Goal: Task Accomplishment & Management: Use online tool/utility

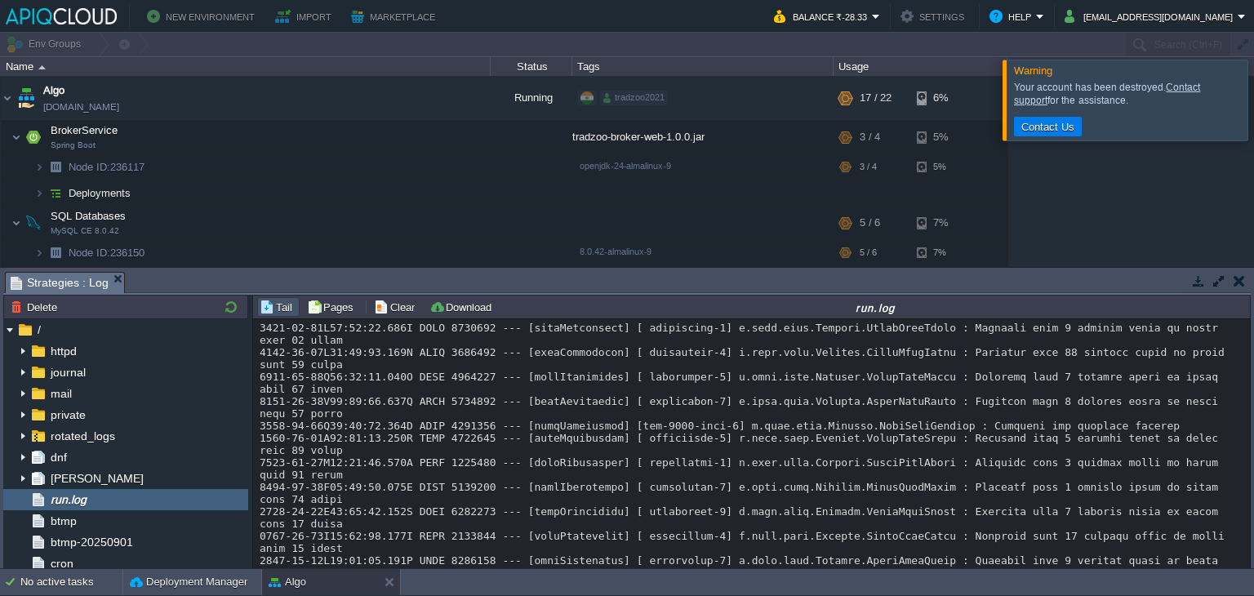
scroll to position [24871, 0]
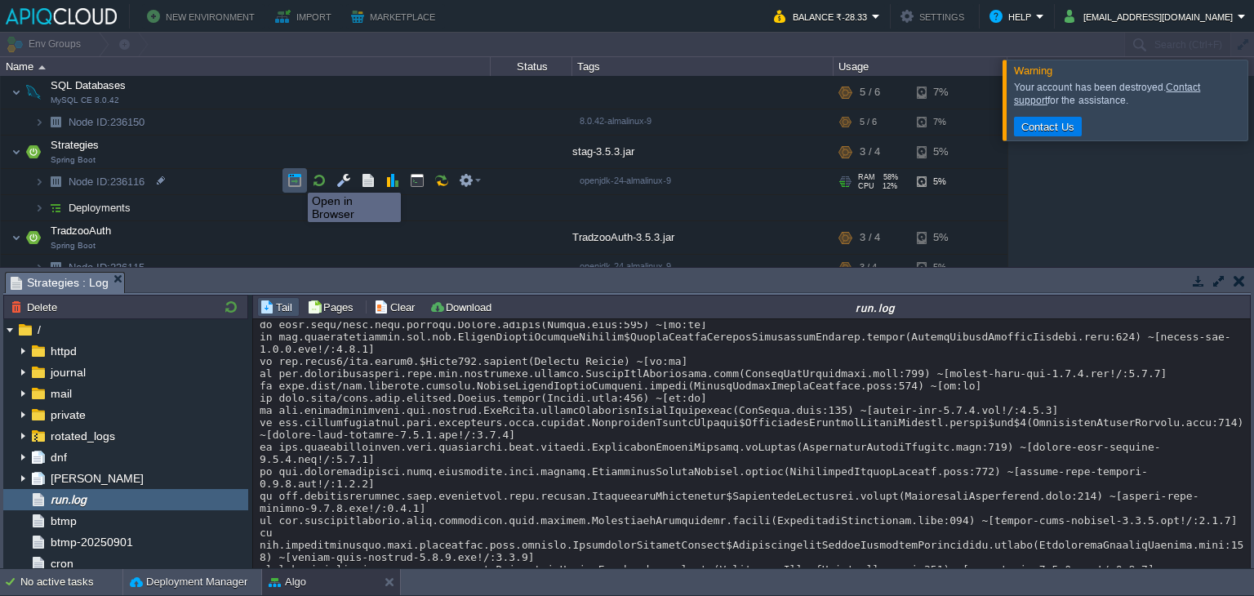
click at [295, 178] on button "button" at bounding box center [294, 180] width 15 height 15
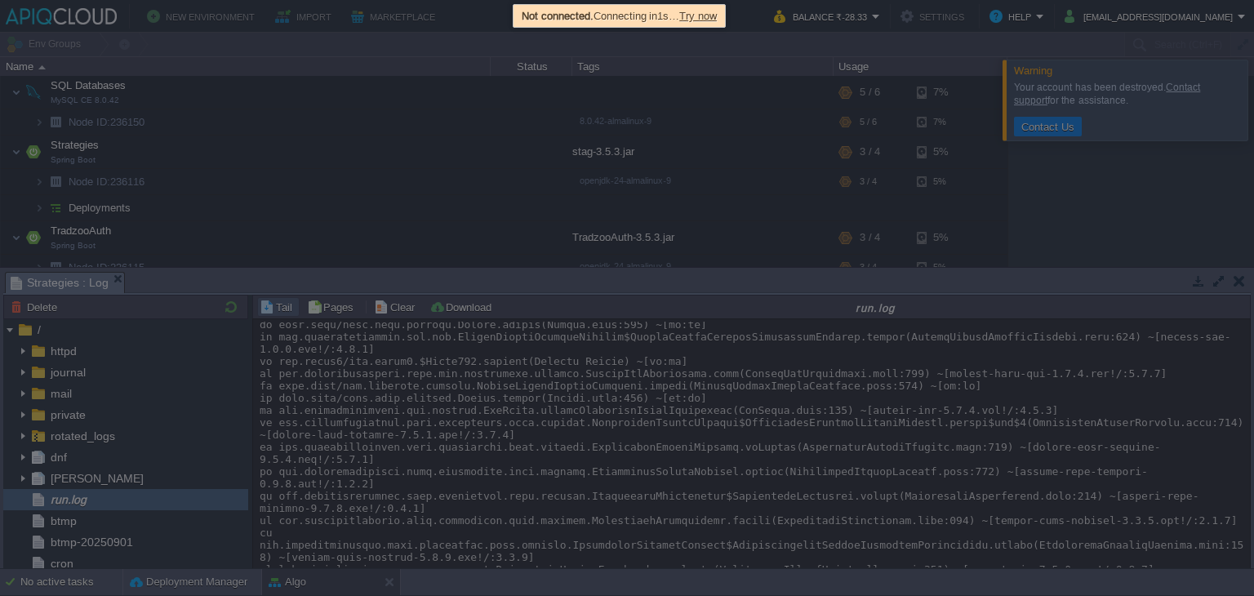
click at [707, 19] on span "Try now" at bounding box center [698, 16] width 38 height 12
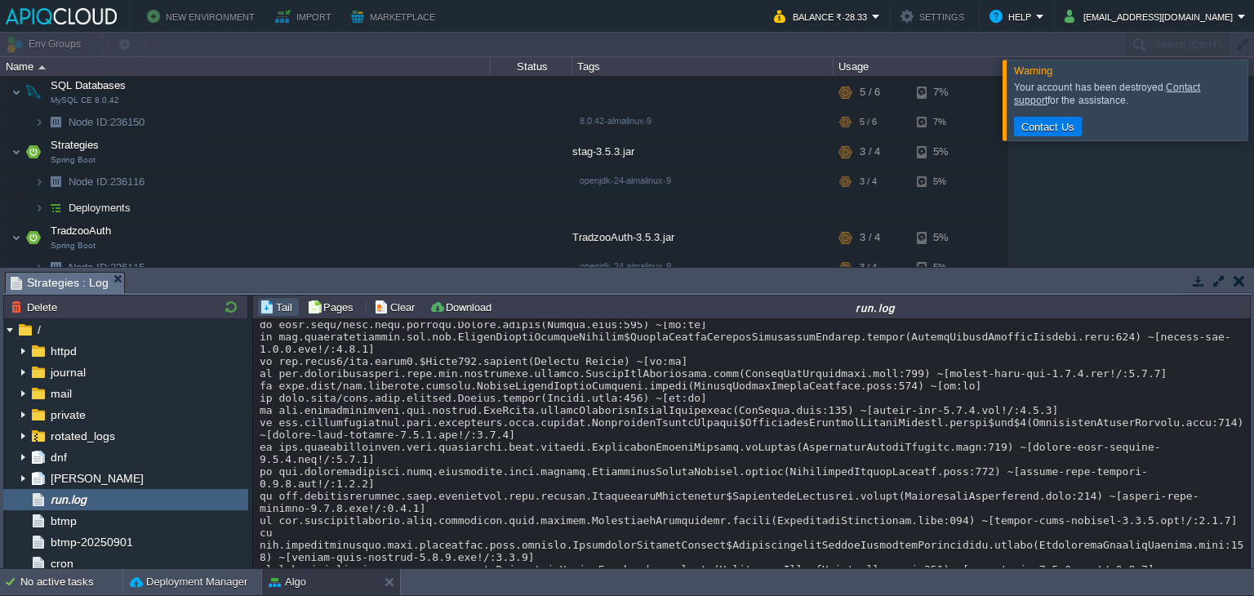
drag, startPoint x: 581, startPoint y: 270, endPoint x: 577, endPoint y: 387, distance: 116.8
click at [577, 387] on div "Tasks Activity Log Archive Git / SVN Strategies : Log Node ID: 236116 Delete / …" at bounding box center [627, 418] width 1254 height 300
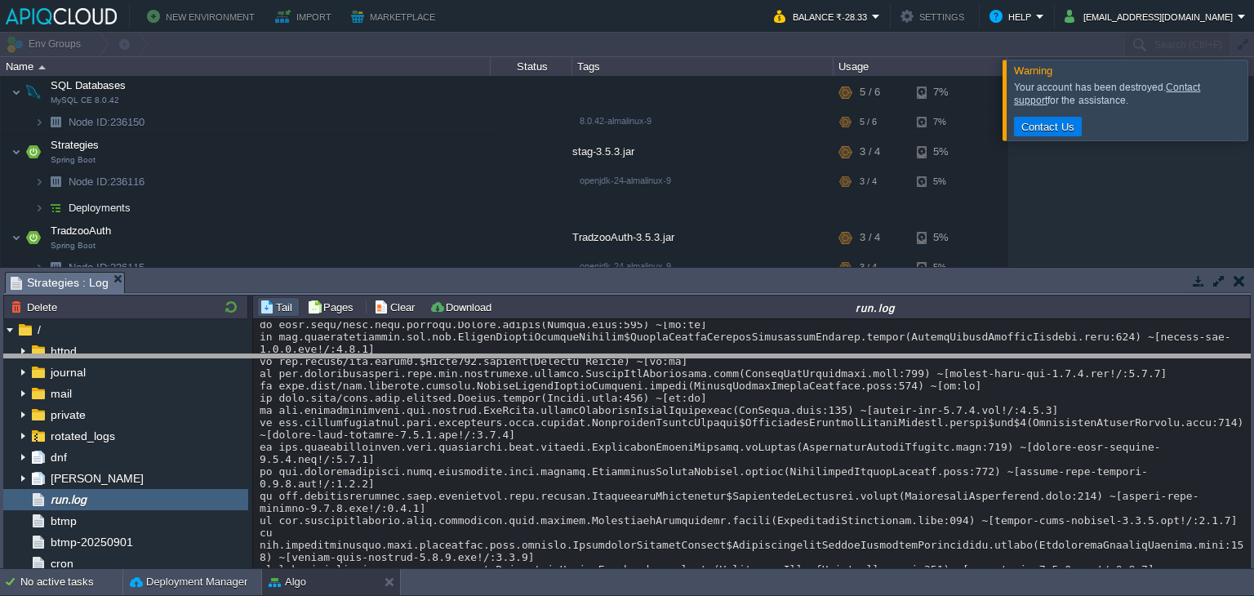
drag, startPoint x: 568, startPoint y: 287, endPoint x: 571, endPoint y: 383, distance: 96.4
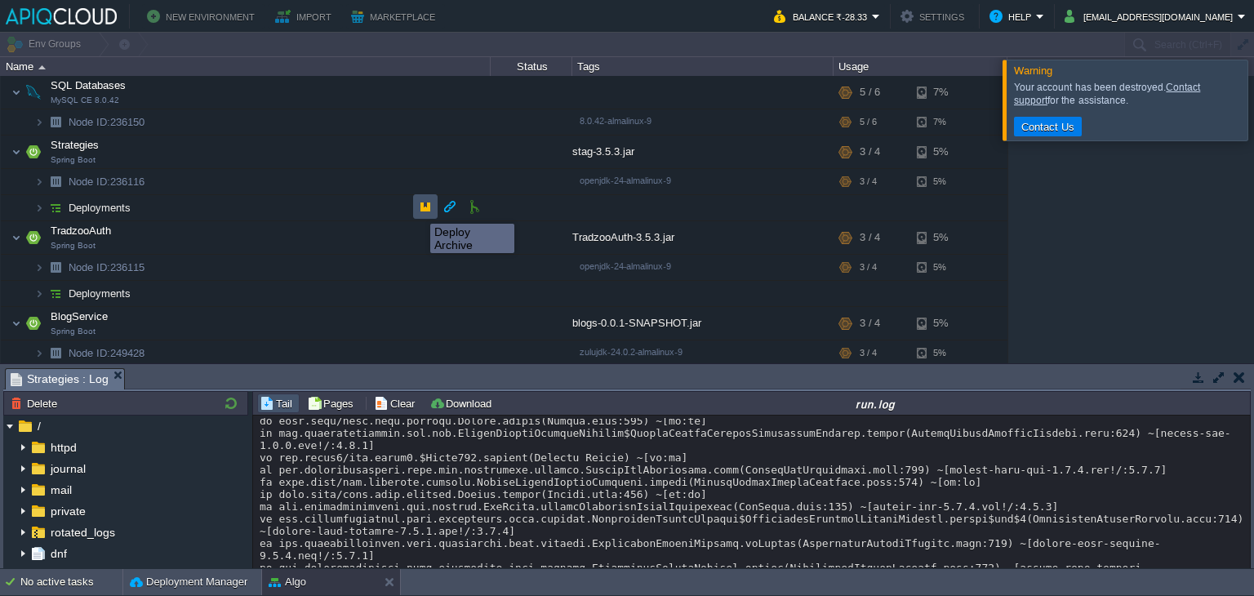
click at [418, 209] on button "button" at bounding box center [425, 206] width 15 height 15
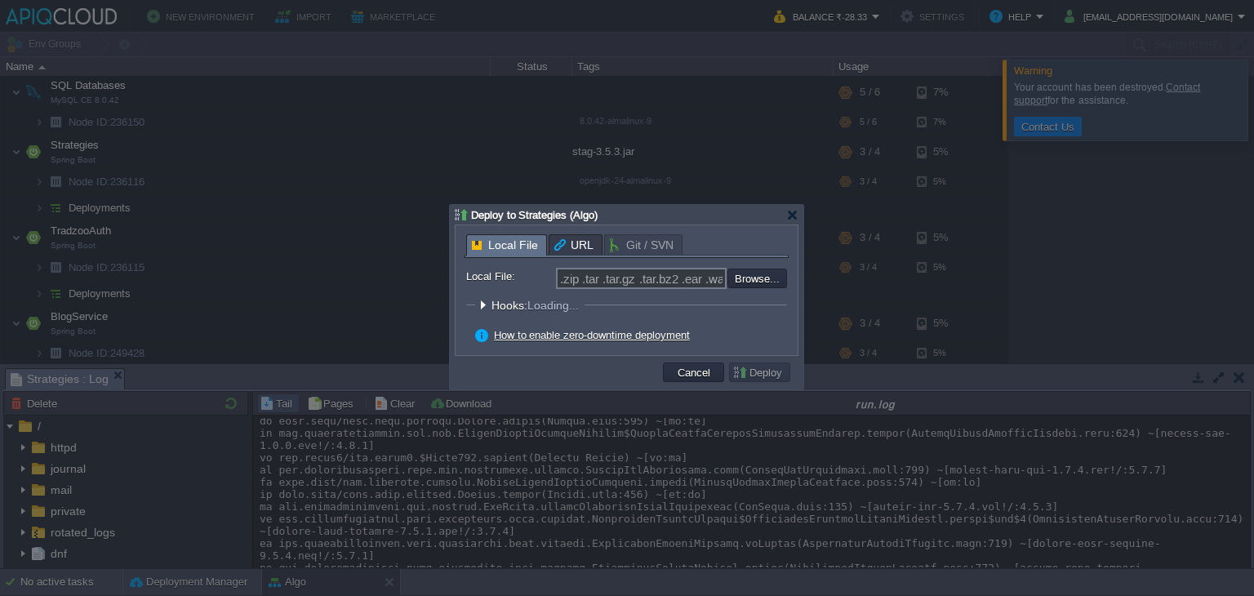
click at [770, 289] on div ".zip .tar .tar.gz .tar.bz2 .ear .war .jar Browse..." at bounding box center [671, 278] width 231 height 21
click at [772, 278] on input "file" at bounding box center [683, 279] width 207 height 20
type input "C:\fakepath\stag-3.5.3.jar"
type input "stag-3.5.3.jar"
click at [761, 376] on button "Deploy" at bounding box center [759, 372] width 55 height 15
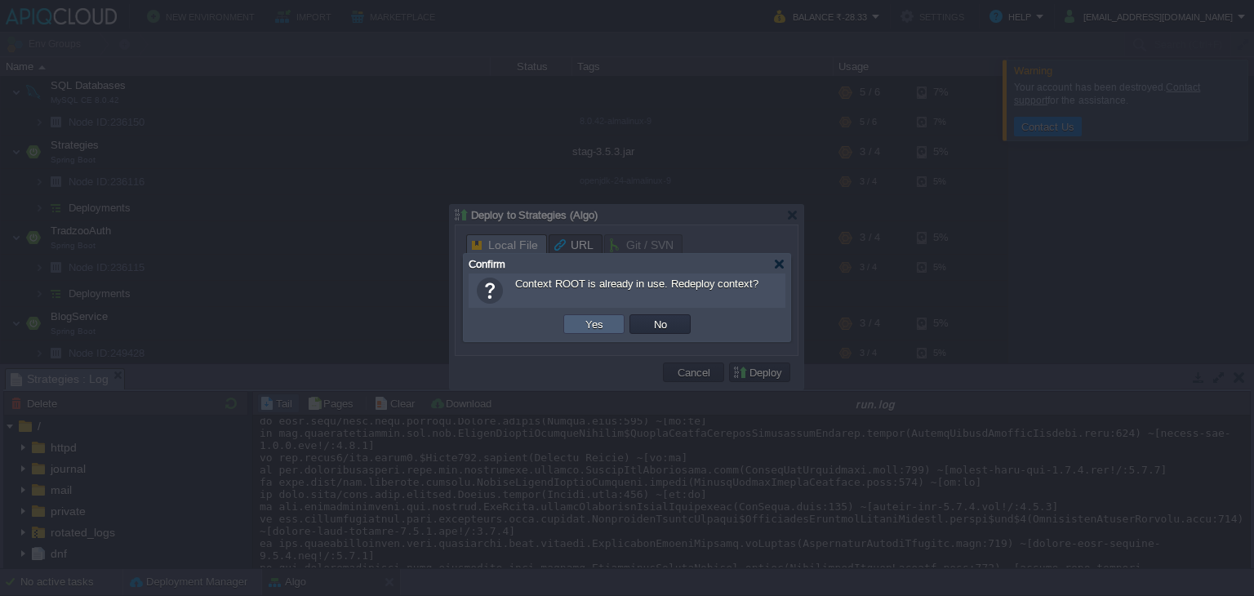
click at [614, 327] on td "Yes" at bounding box center [593, 324] width 61 height 20
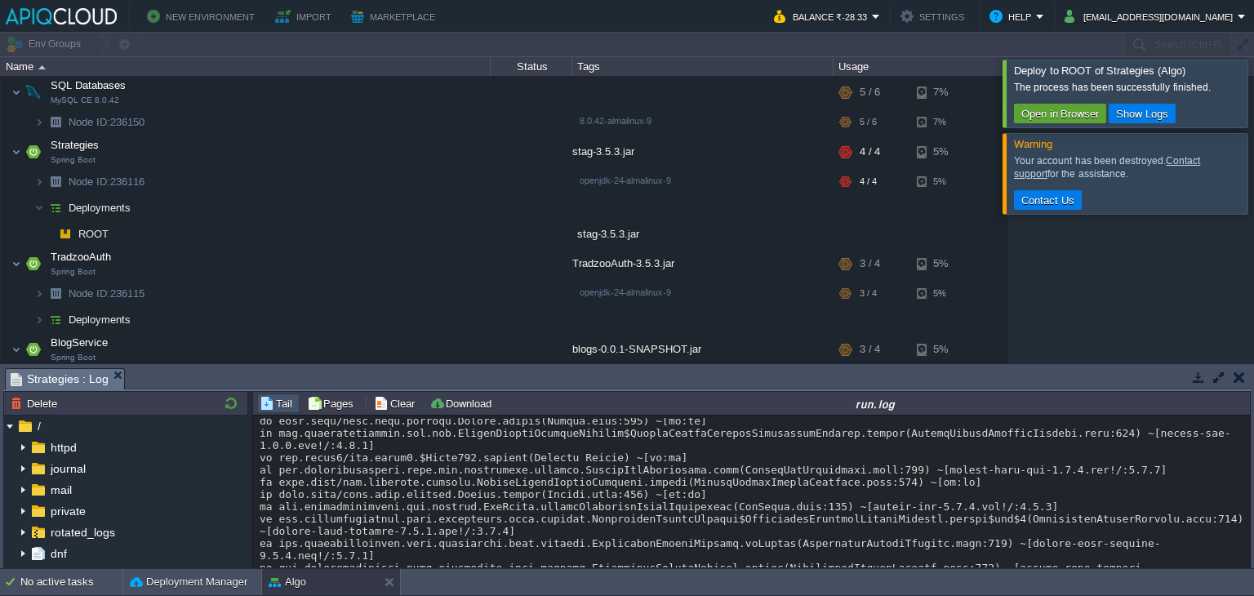
click at [1253, 76] on div at bounding box center [1273, 93] width 0 height 67
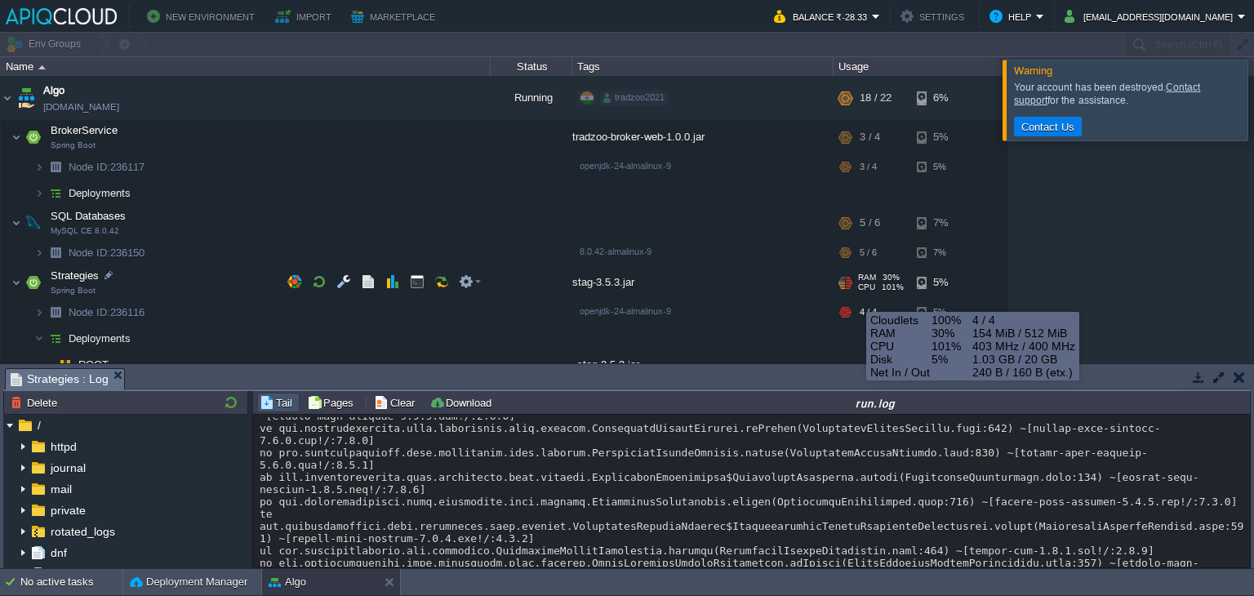
scroll to position [0, 0]
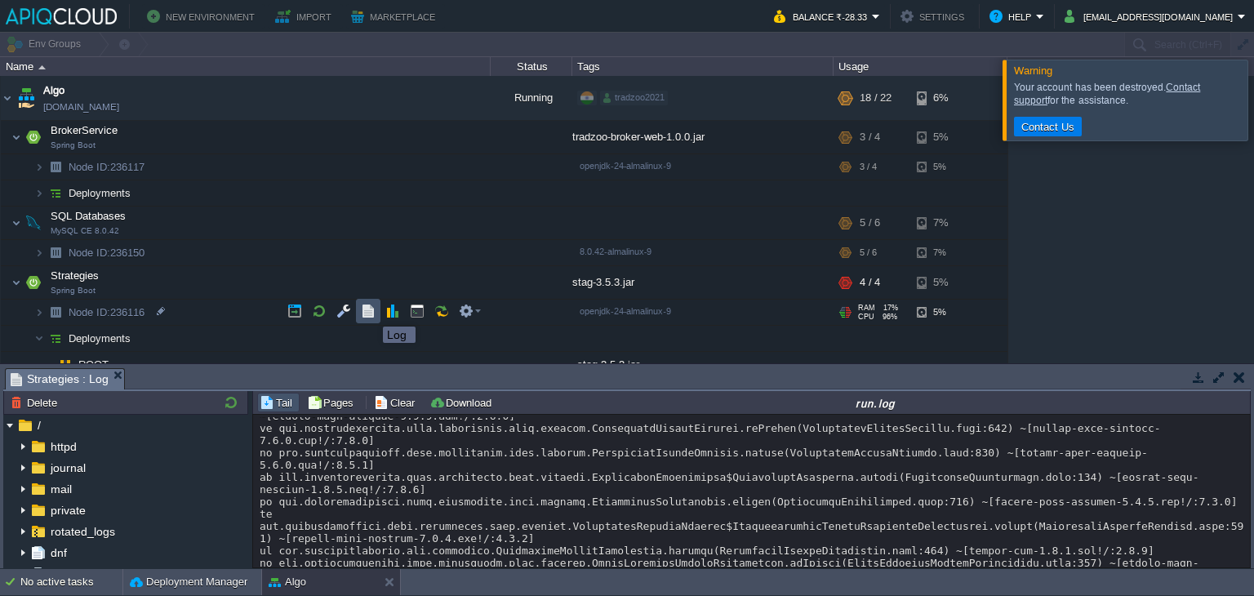
click at [371, 312] on button "button" at bounding box center [368, 311] width 15 height 15
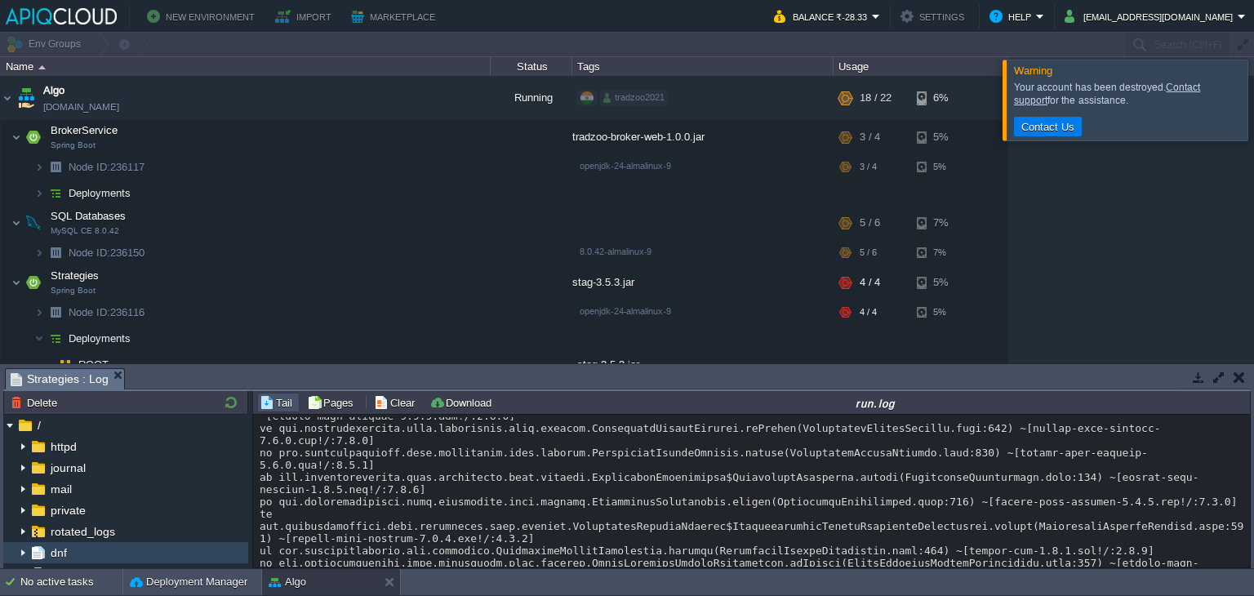
scroll to position [126, 0]
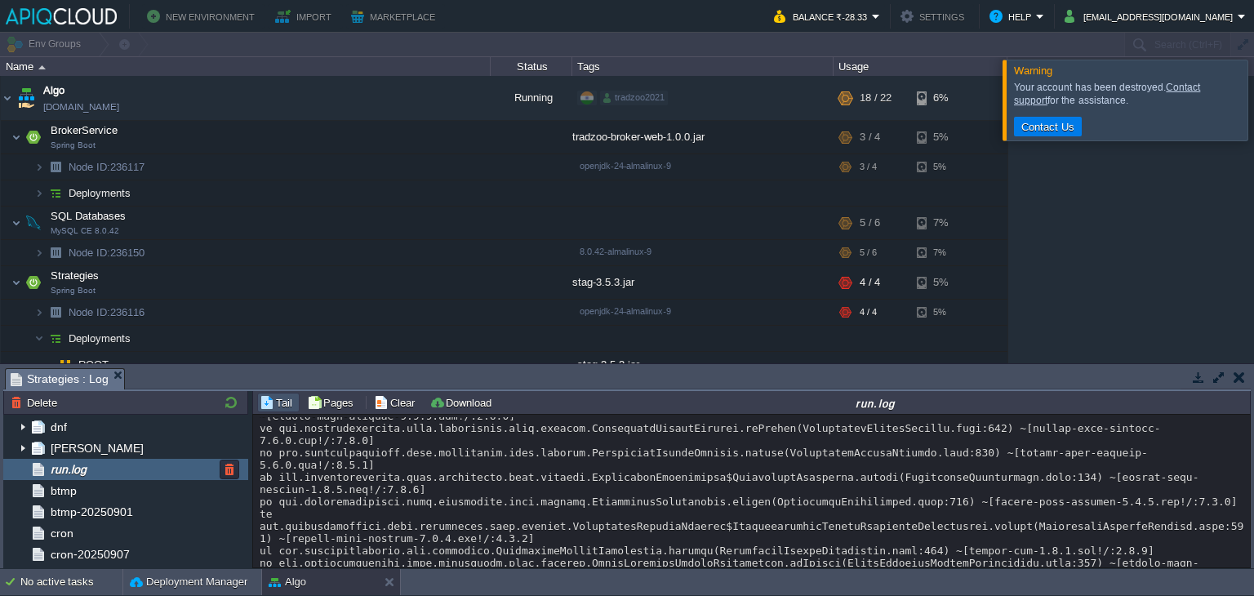
click at [131, 459] on div "run.log" at bounding box center [125, 469] width 245 height 21
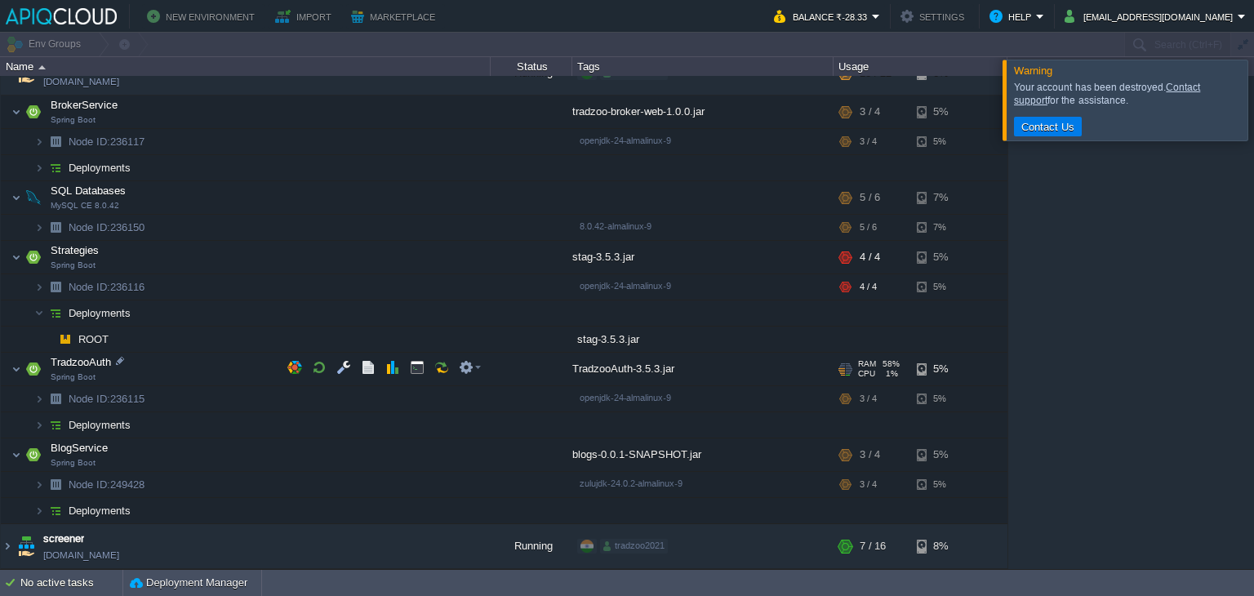
scroll to position [23, 0]
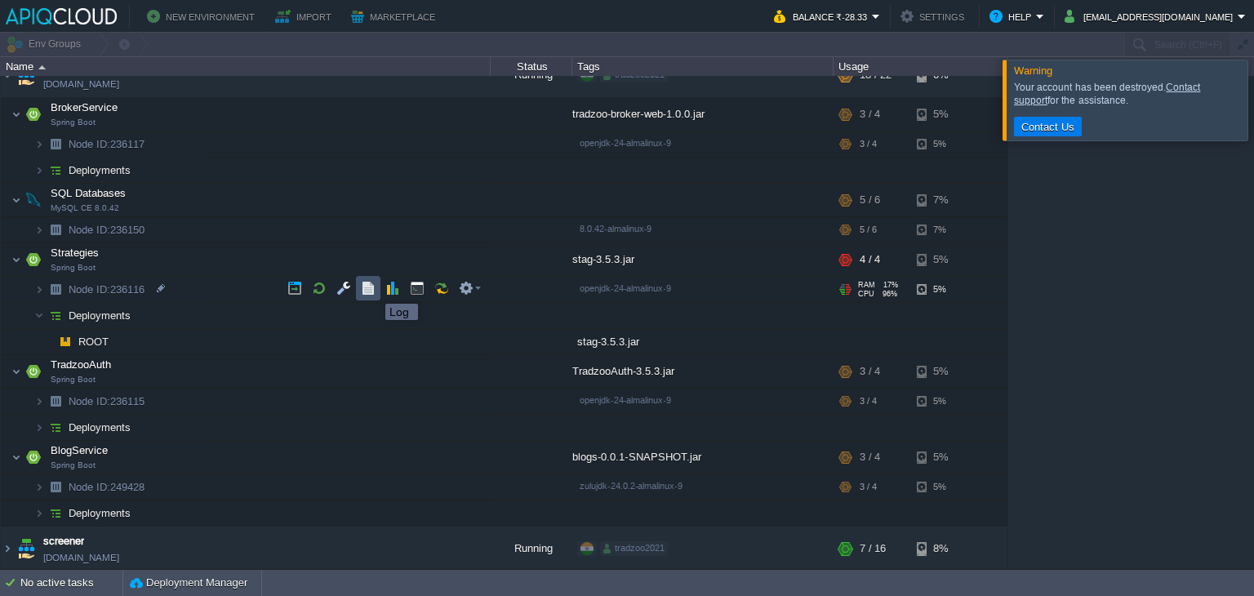
click at [373, 289] on button "button" at bounding box center [368, 288] width 15 height 15
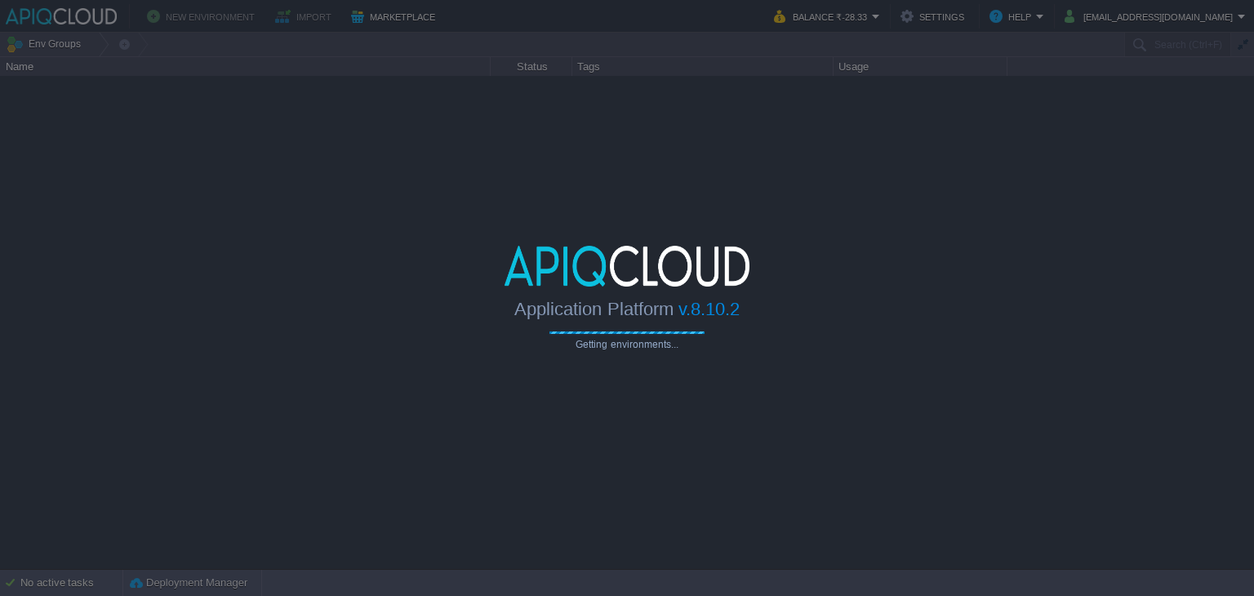
type input "Search (Ctrl+F)"
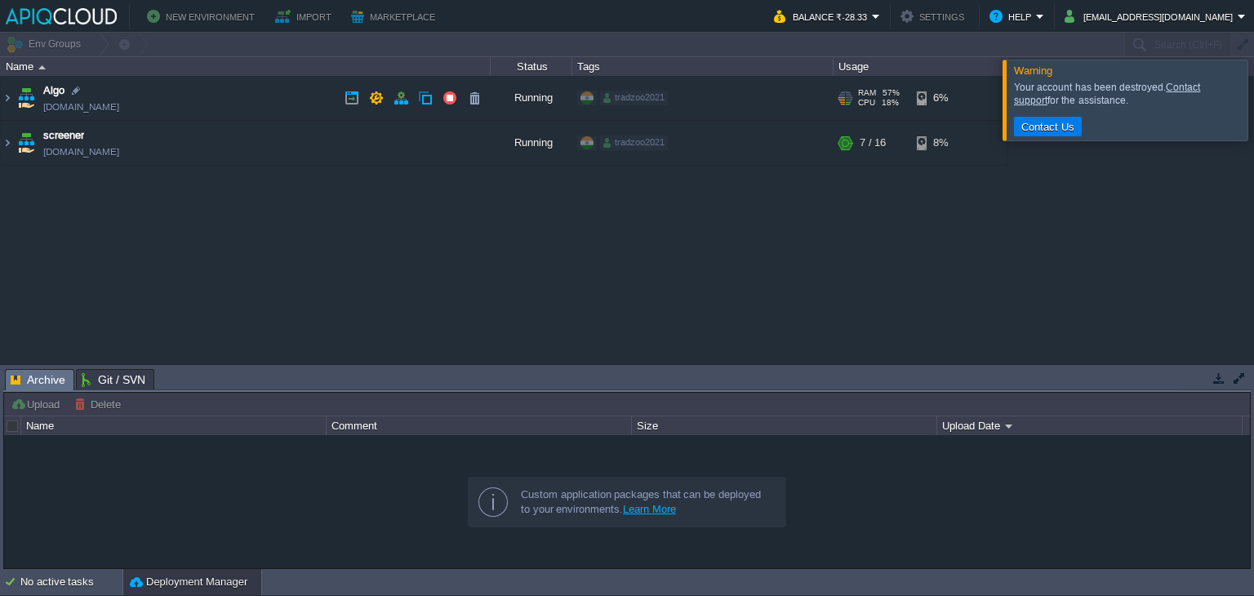
click at [269, 101] on td "Algo [DOMAIN_NAME]" at bounding box center [246, 98] width 490 height 45
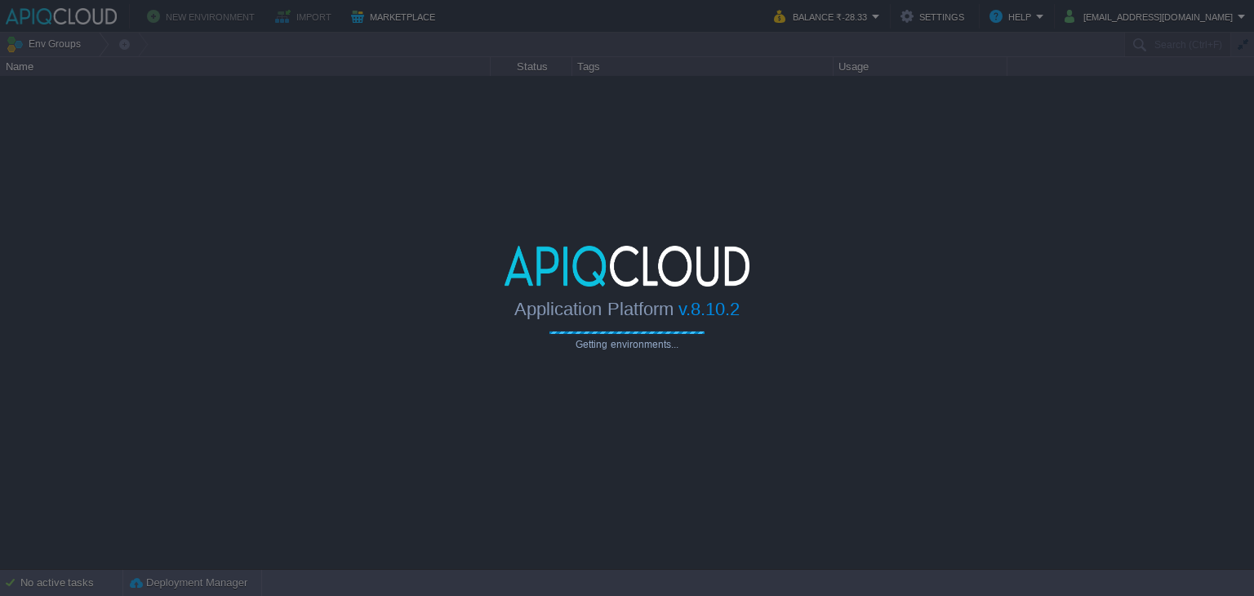
type input "Search (Ctrl+F)"
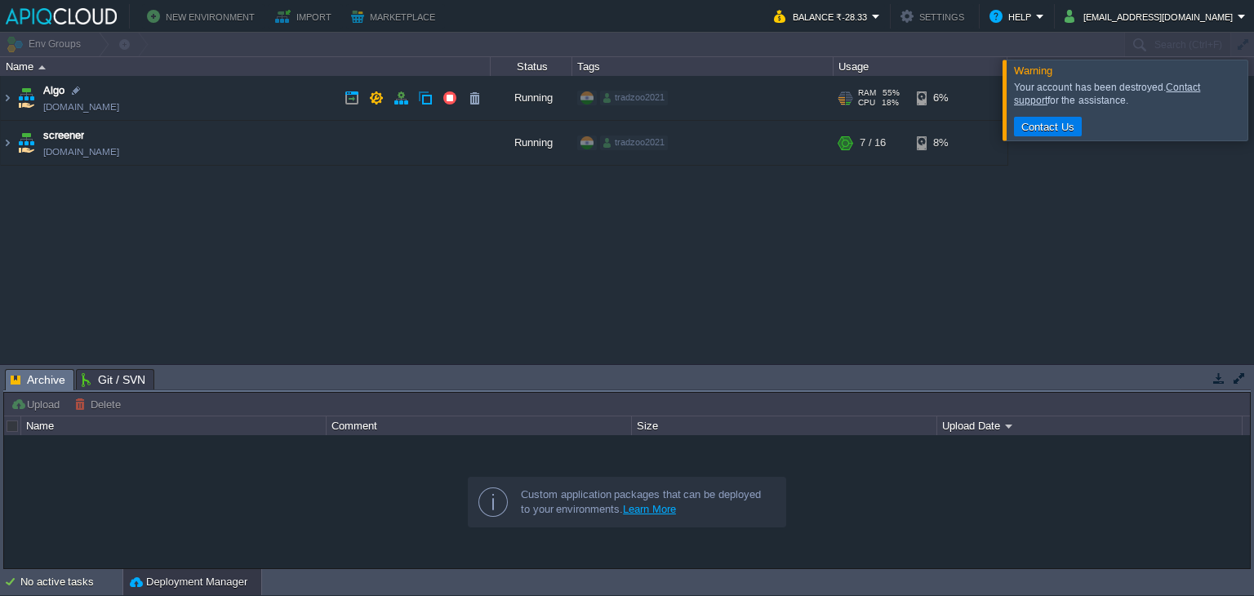
click at [303, 95] on td "Algo [DOMAIN_NAME]" at bounding box center [246, 98] width 490 height 45
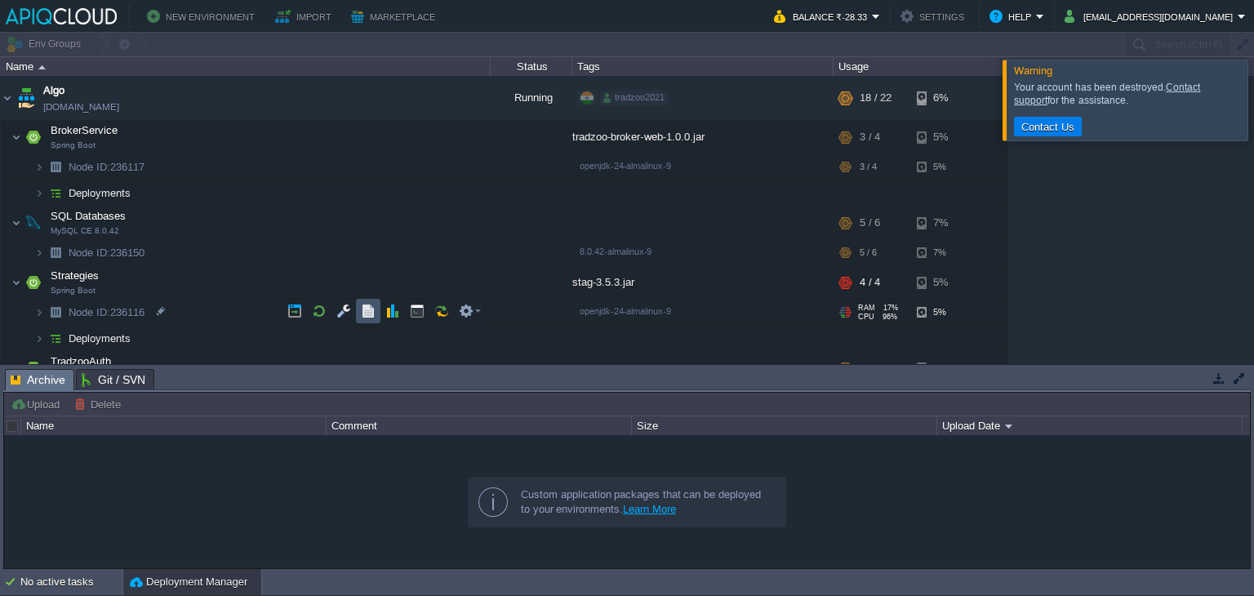
click at [367, 306] on button "button" at bounding box center [368, 311] width 15 height 15
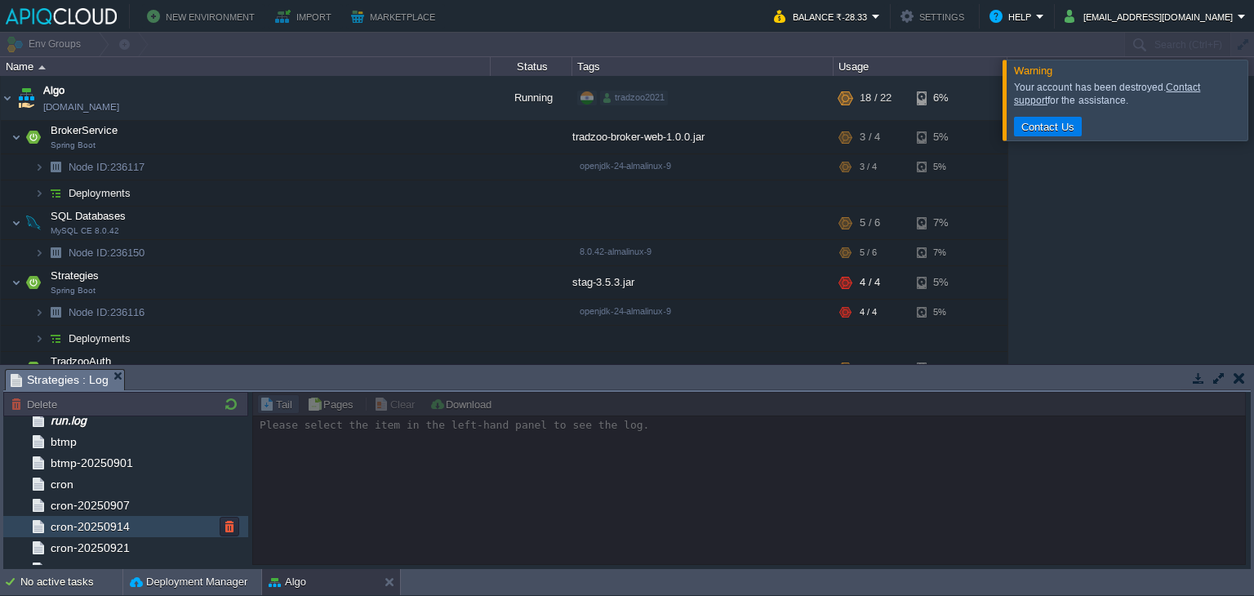
scroll to position [149, 0]
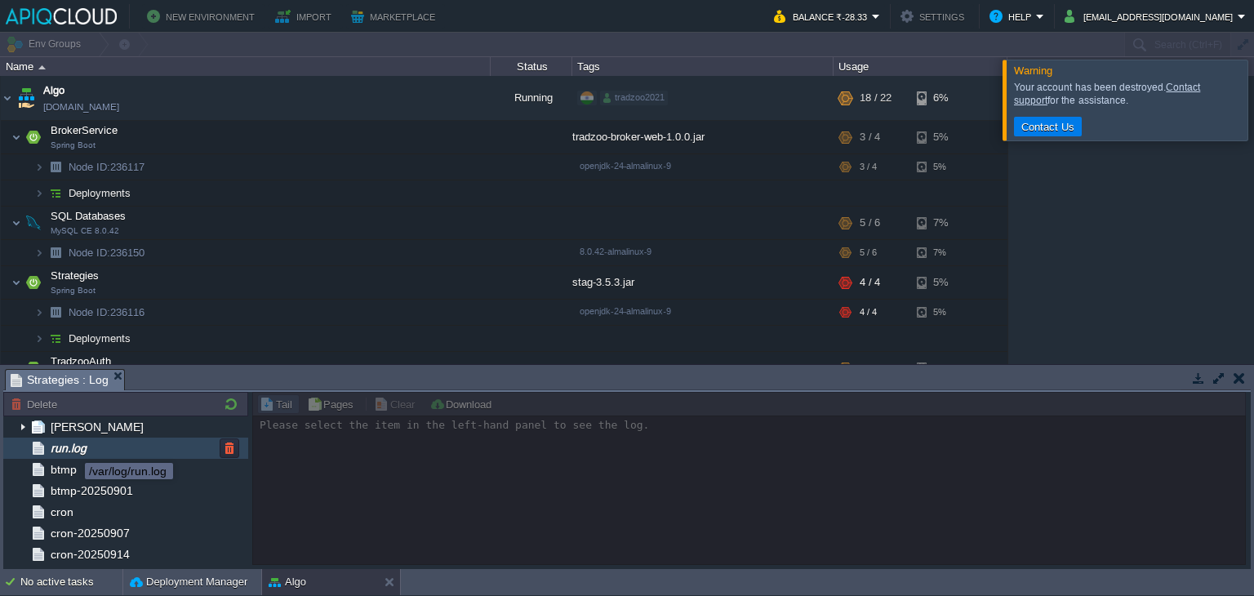
click at [73, 448] on span "run.log" at bounding box center [68, 448] width 42 height 15
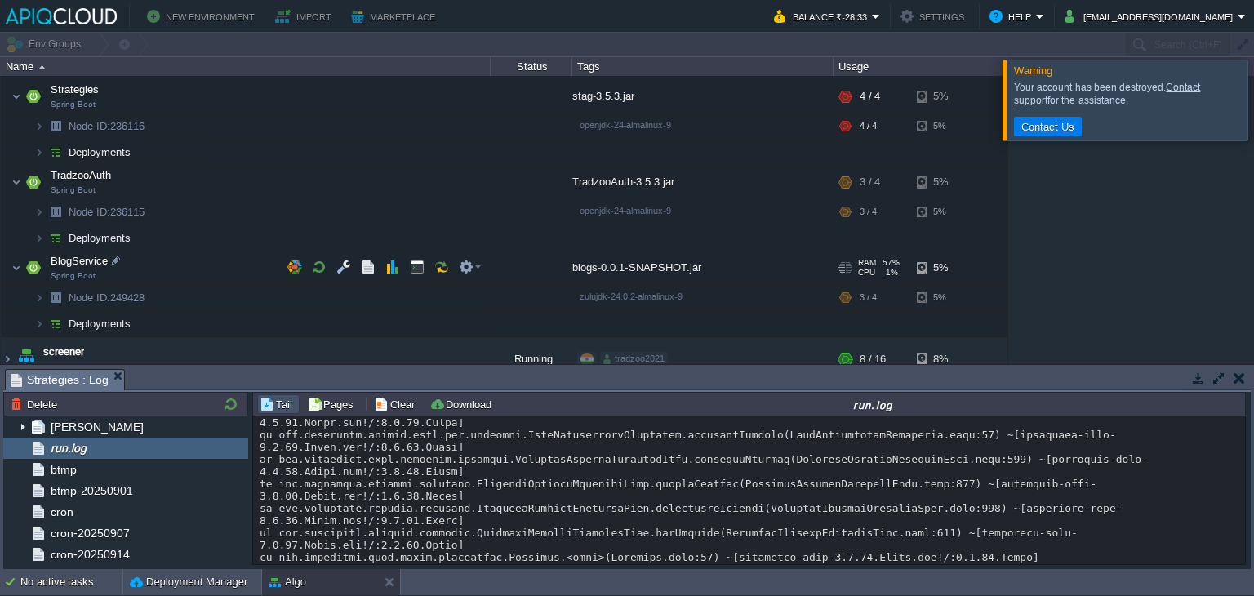
scroll to position [189, 0]
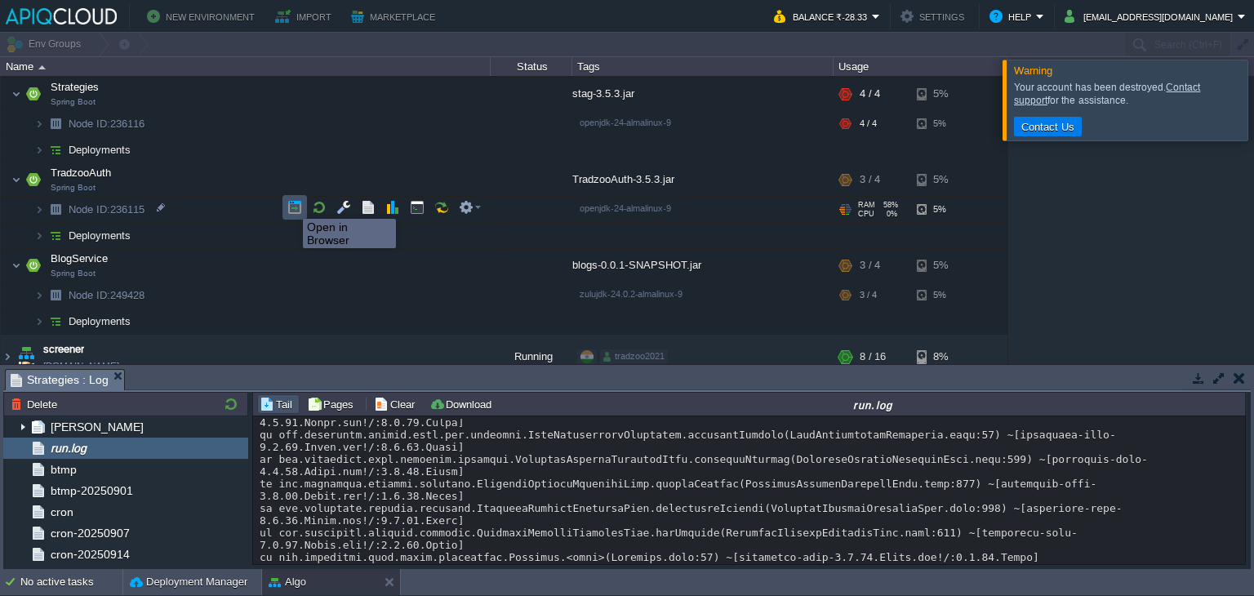
click at [291, 204] on button "button" at bounding box center [294, 207] width 15 height 15
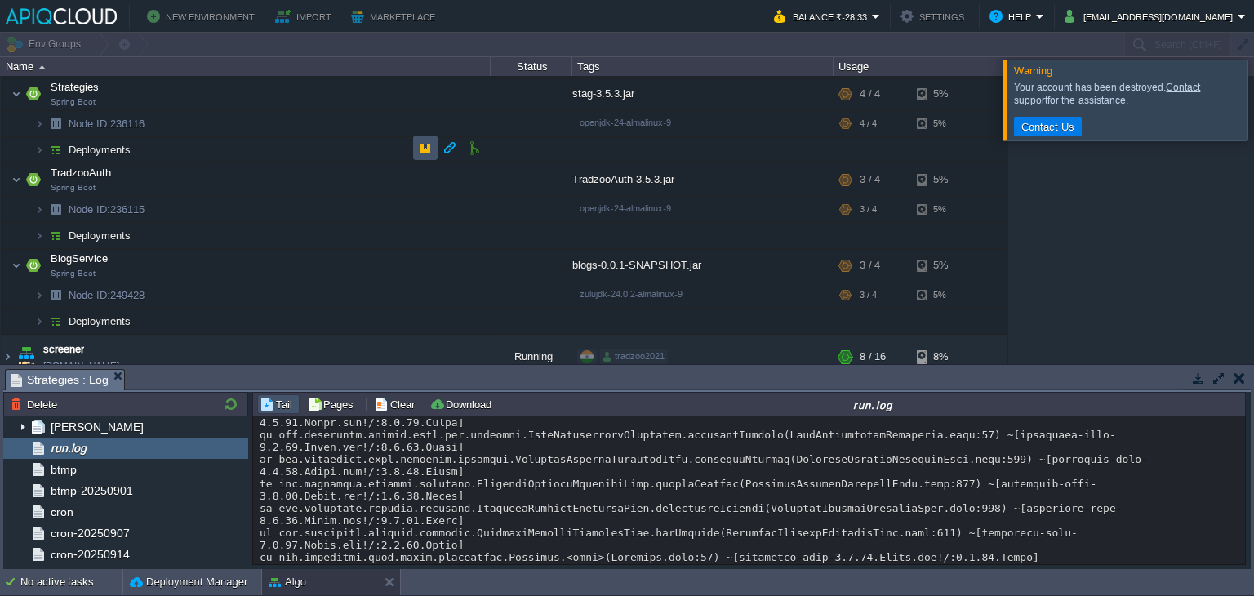
click at [421, 140] on button "button" at bounding box center [425, 147] width 15 height 15
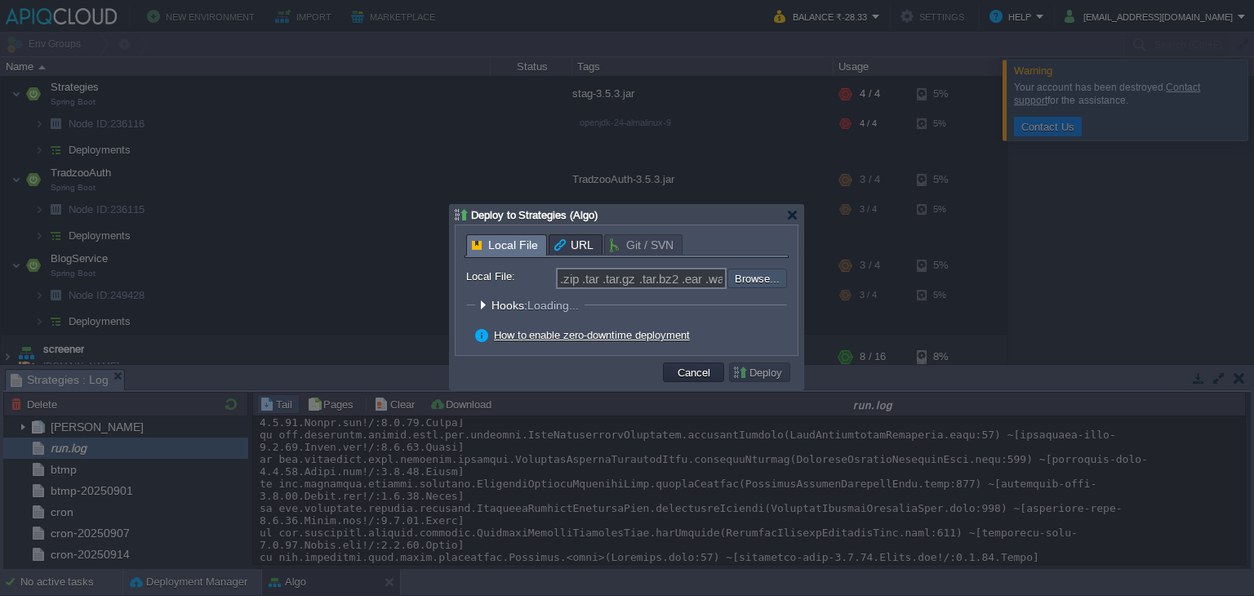
click at [739, 280] on input "file" at bounding box center [683, 279] width 207 height 20
type input "C:\fakepath\stag-3.5.3.jar"
type input "stag-3.5.3.jar"
click at [753, 370] on button "Deploy" at bounding box center [759, 372] width 55 height 15
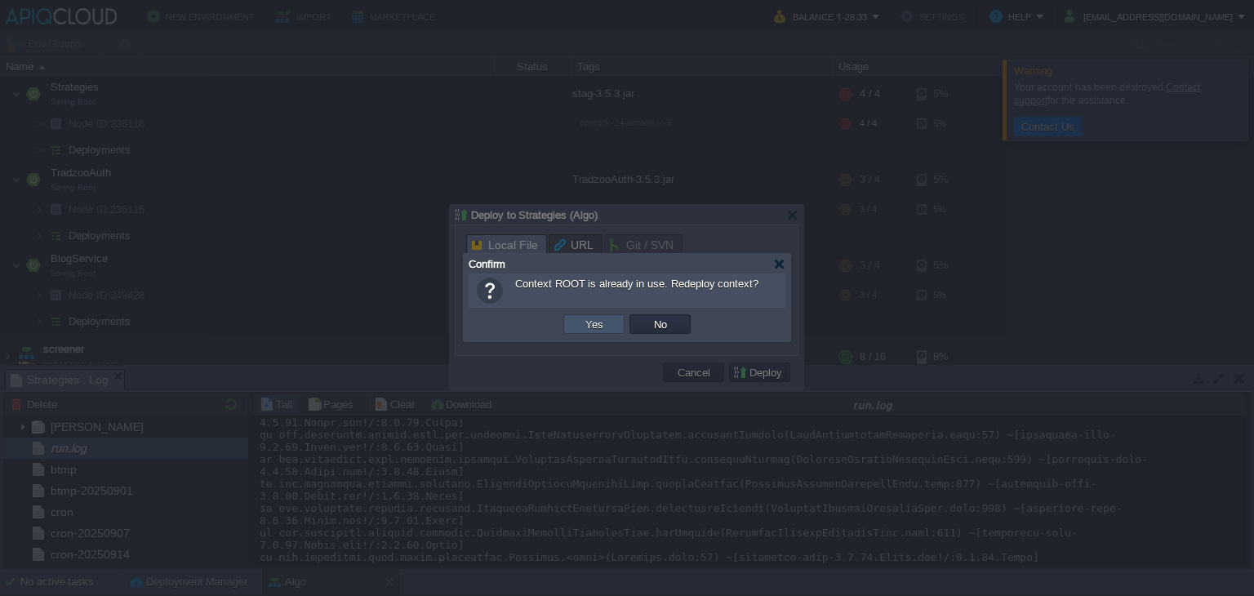
click at [603, 322] on button "Yes" at bounding box center [594, 324] width 28 height 15
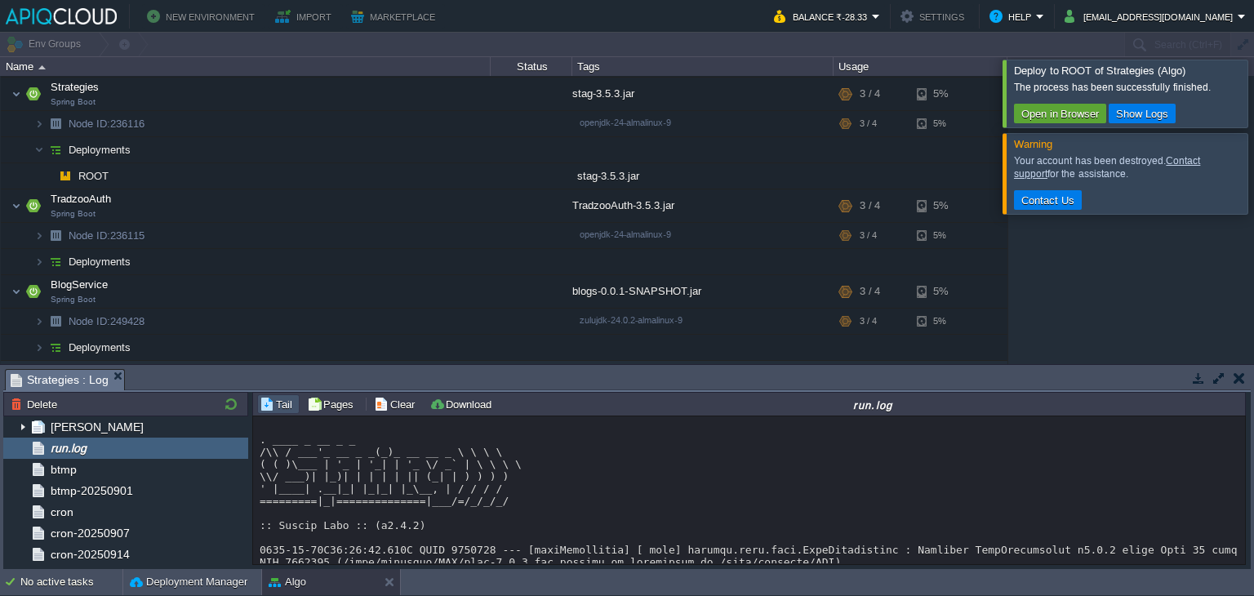
scroll to position [31503, 0]
